Goal: Navigation & Orientation: Find specific page/section

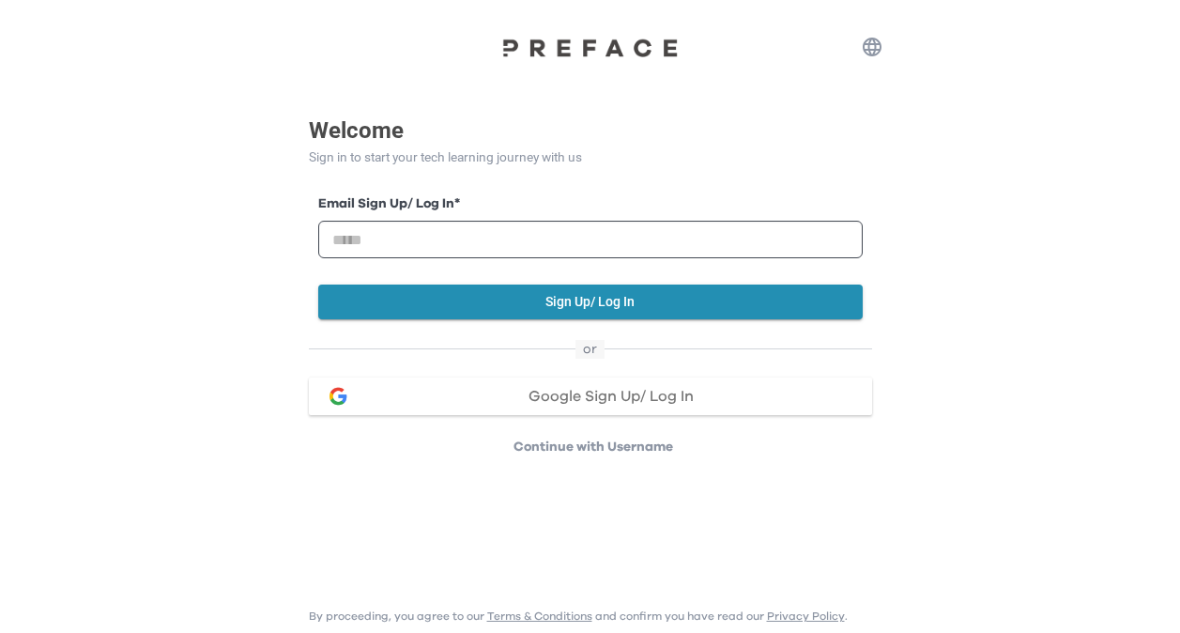
click at [616, 401] on span "Google Sign Up/ Log In" at bounding box center [611, 396] width 165 height 15
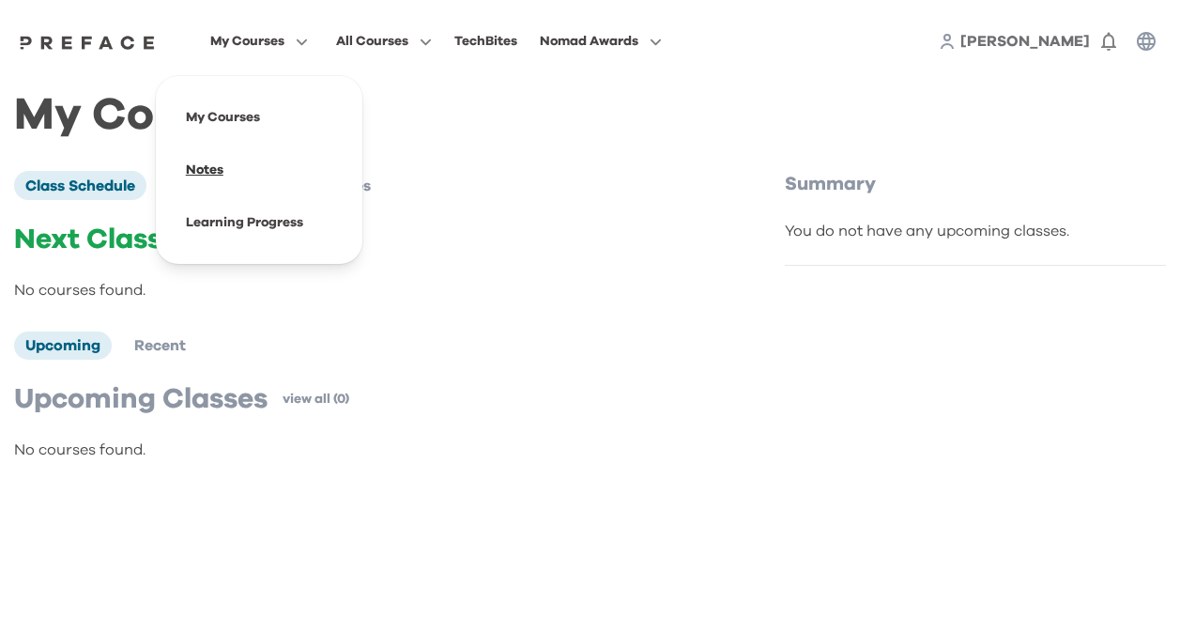
click at [248, 158] on span at bounding box center [259, 170] width 176 height 53
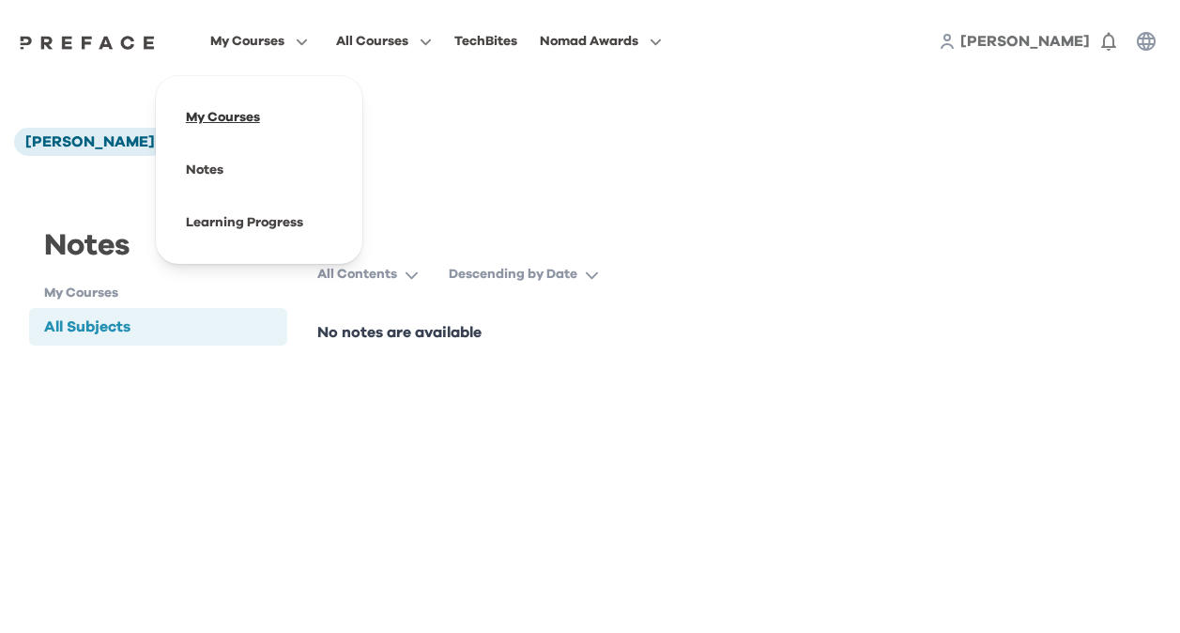
click at [236, 115] on span at bounding box center [259, 117] width 176 height 53
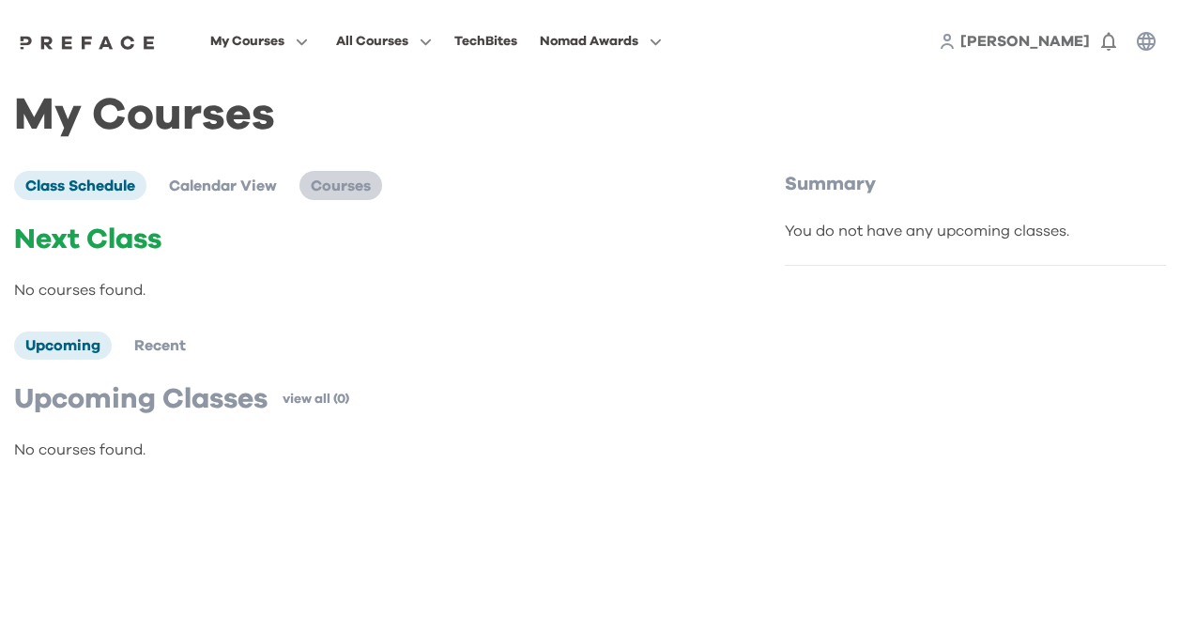
click at [337, 193] on span "Courses" at bounding box center [341, 185] width 60 height 15
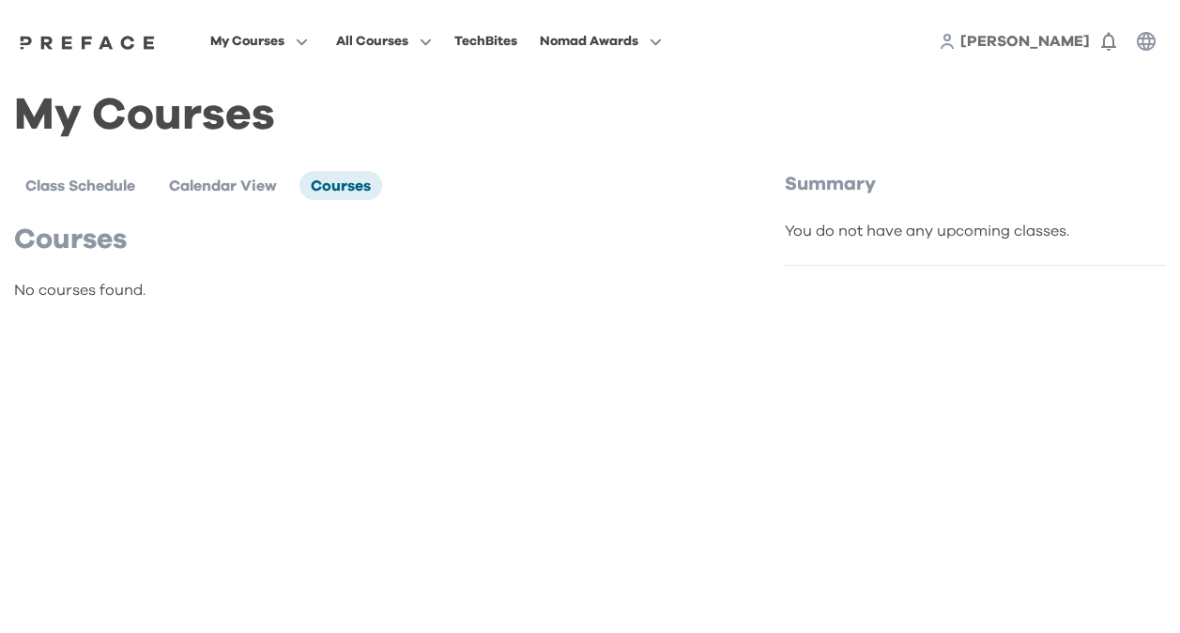
click at [489, 85] on div "My Courses Class Schedule Calendar View Courses Courses No courses found. Summa…" at bounding box center [590, 212] width 1180 height 258
